Goal: Find specific page/section: Find specific page/section

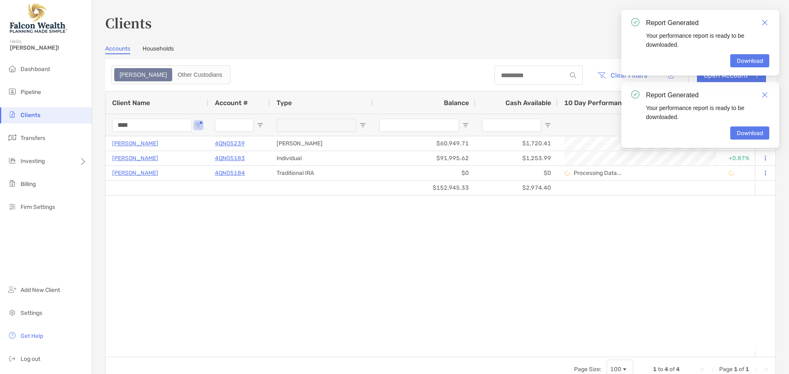
drag, startPoint x: 147, startPoint y: 125, endPoint x: 80, endPoint y: 120, distance: 66.8
click at [80, 121] on div "Clients Hello, [PERSON_NAME]! Dashboard Pipeline Clients Transfers Investing Bi…" at bounding box center [394, 187] width 789 height 374
click at [765, 21] on link "Close" at bounding box center [764, 22] width 9 height 9
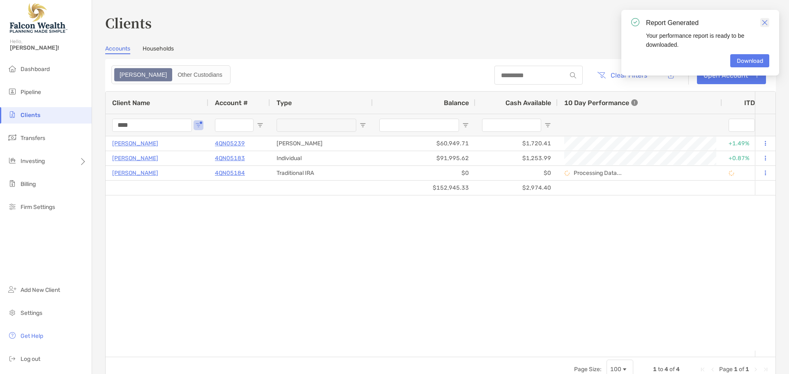
click at [766, 19] on link "Close" at bounding box center [764, 22] width 9 height 9
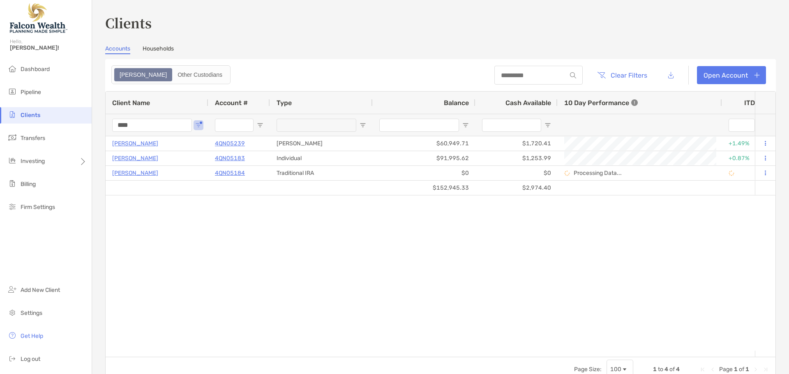
click at [354, 55] on section "Accounts Households Zoe Other Custodians Clear Filters Open Account 1 to 4 of 4…" at bounding box center [440, 213] width 671 height 337
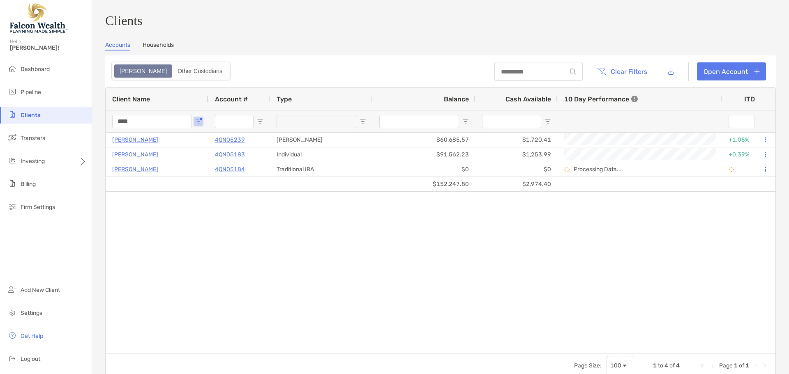
drag, startPoint x: 157, startPoint y: 126, endPoint x: 94, endPoint y: 118, distance: 63.4
click at [94, 118] on div "Clients Accounts Households Zoe Other Custodians Clear Filters Open Account 1 t…" at bounding box center [440, 187] width 697 height 374
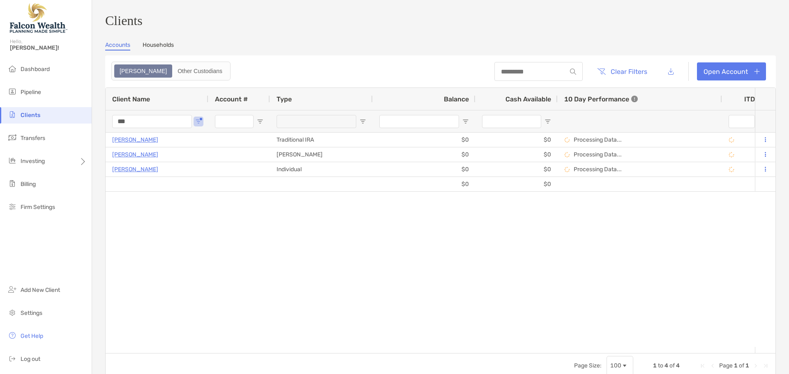
drag, startPoint x: 97, startPoint y: 124, endPoint x: 51, endPoint y: 120, distance: 46.2
click at [55, 122] on div "Clients Hello, [PERSON_NAME]! Dashboard Pipeline Clients Transfers Investing Bi…" at bounding box center [394, 187] width 789 height 374
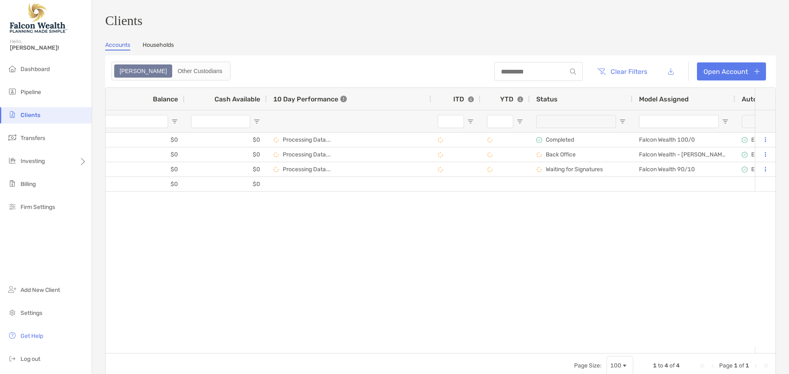
scroll to position [0, 298]
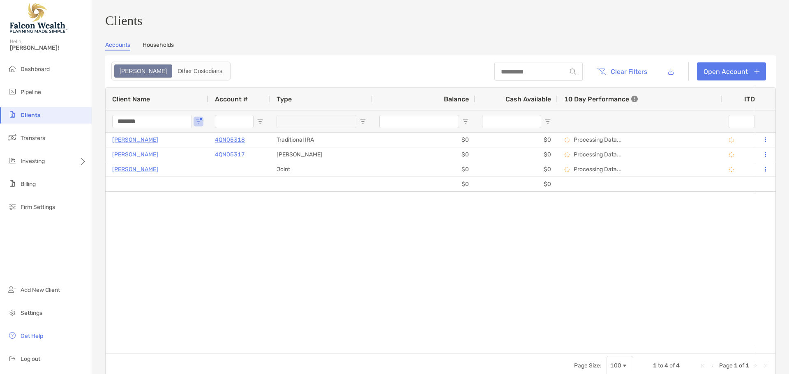
type input "*******"
